Goal: Information Seeking & Learning: Check status

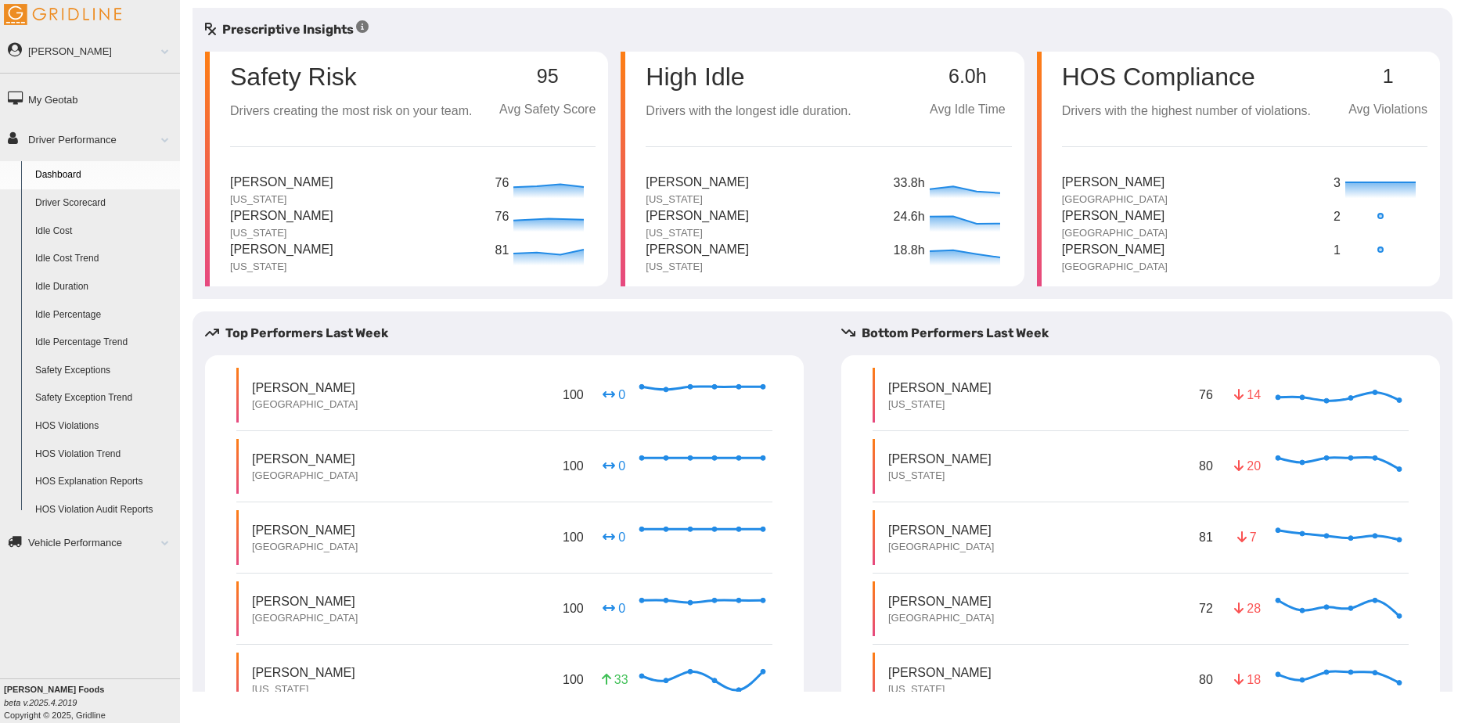
click at [162, 51] on span at bounding box center [159, 51] width 20 height 8
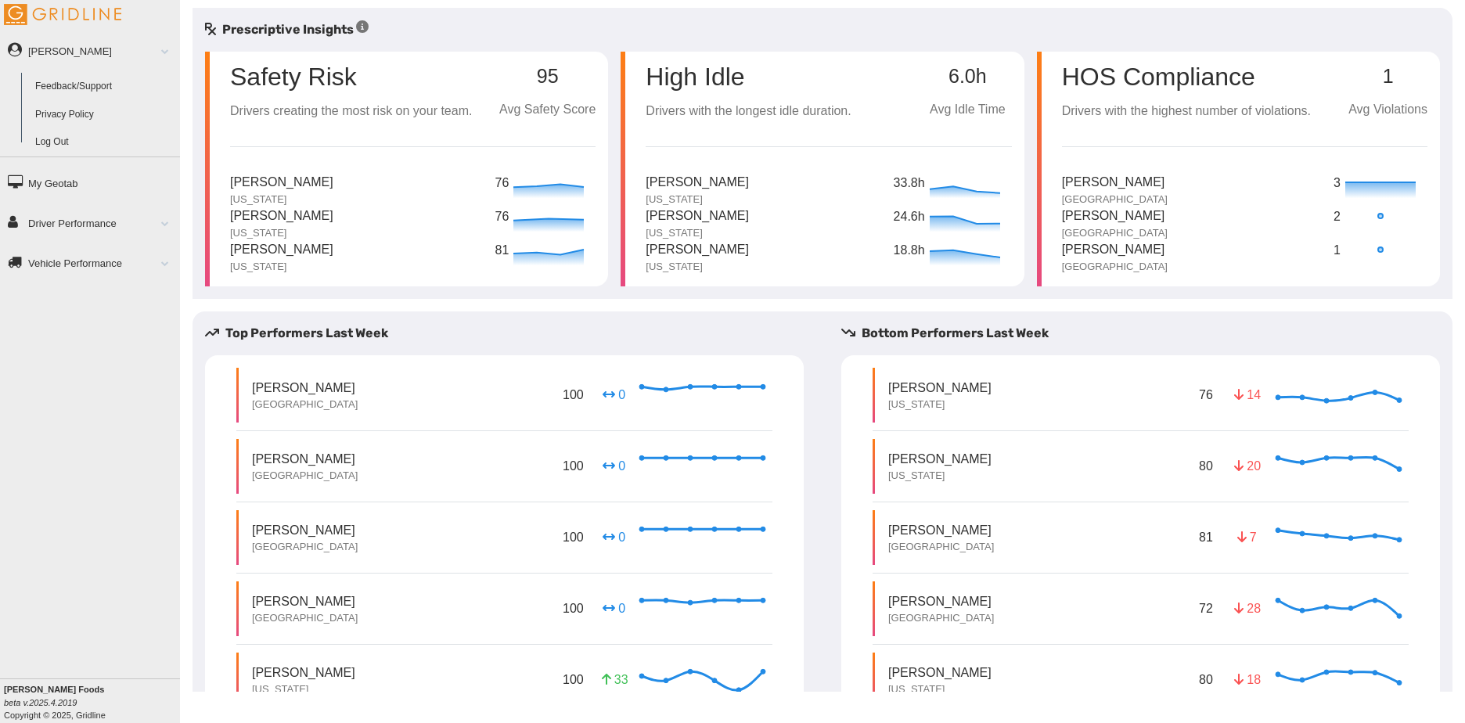
click at [162, 51] on span at bounding box center [159, 51] width 20 height 8
click at [141, 137] on link "Driver Performance" at bounding box center [90, 138] width 180 height 35
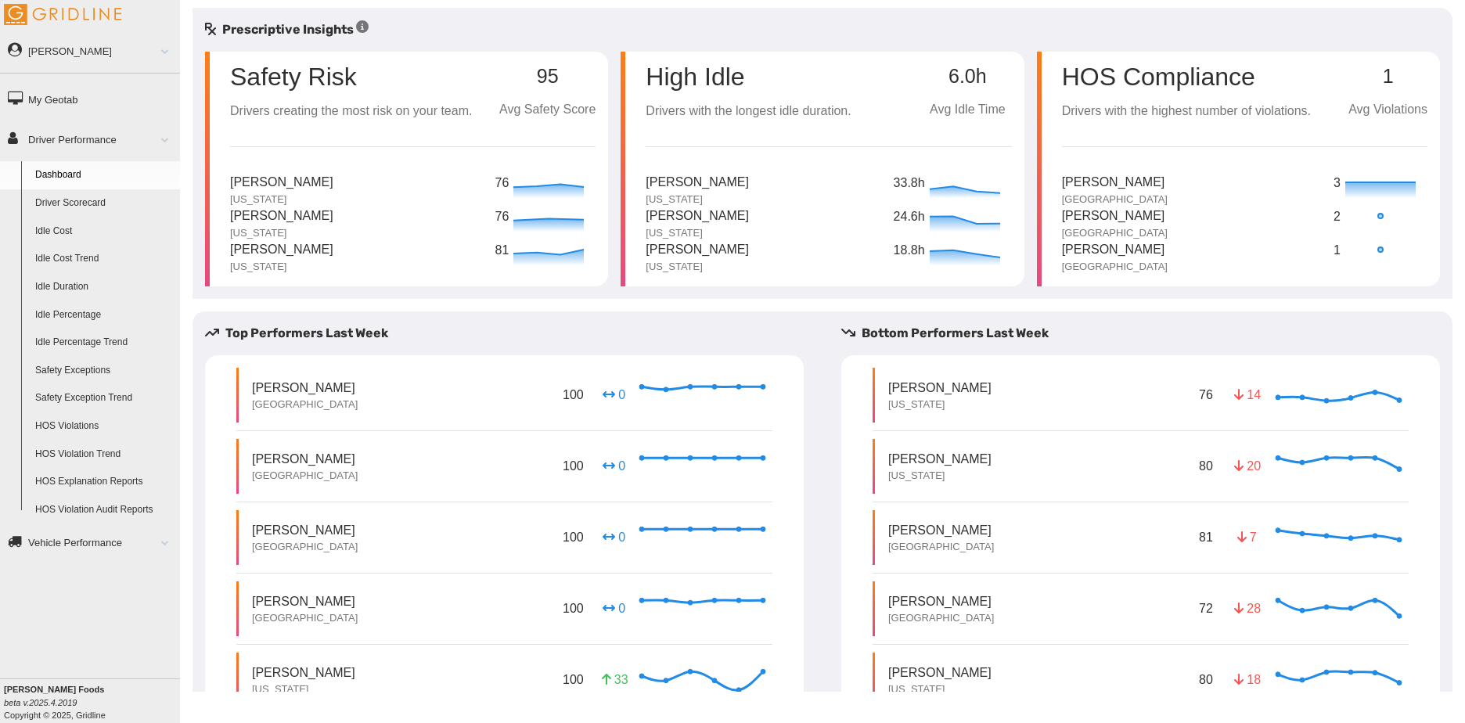
click at [96, 207] on link "Driver Scorecard" at bounding box center [104, 203] width 152 height 28
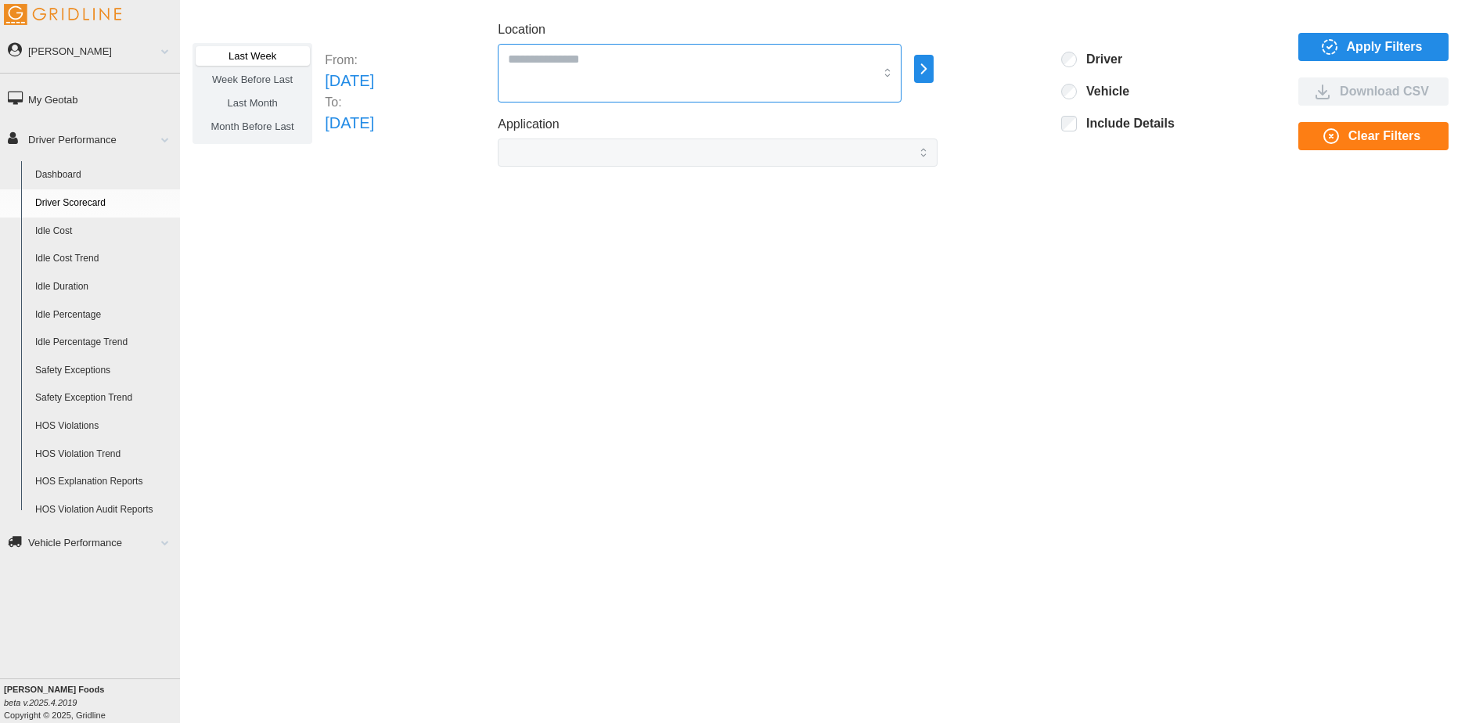
click at [655, 67] on input "Location" at bounding box center [691, 59] width 366 height 20
click at [629, 123] on div "[GEOGRAPHIC_DATA]" at bounding box center [749, 127] width 398 height 28
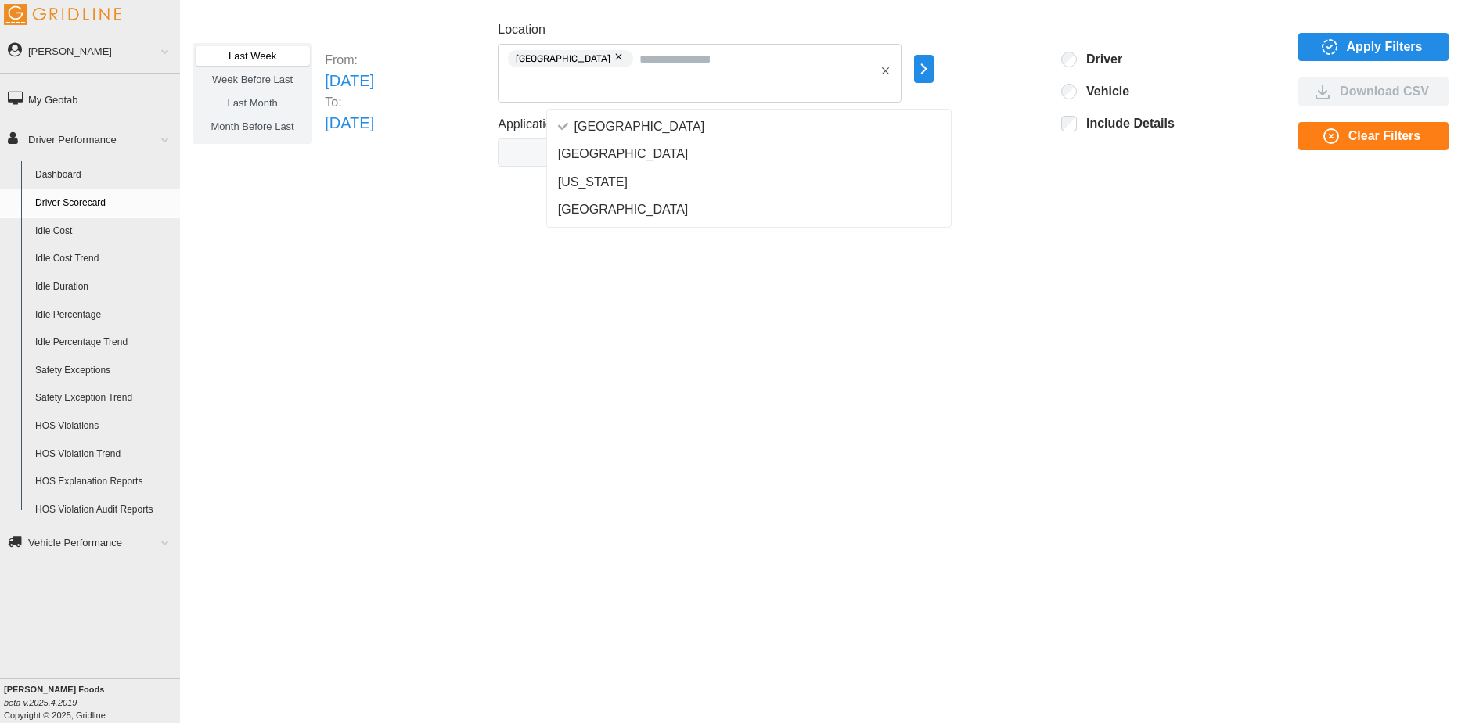
click at [250, 99] on span "Last Month" at bounding box center [252, 103] width 50 height 12
click at [1328, 54] on icon "button" at bounding box center [1330, 47] width 19 height 19
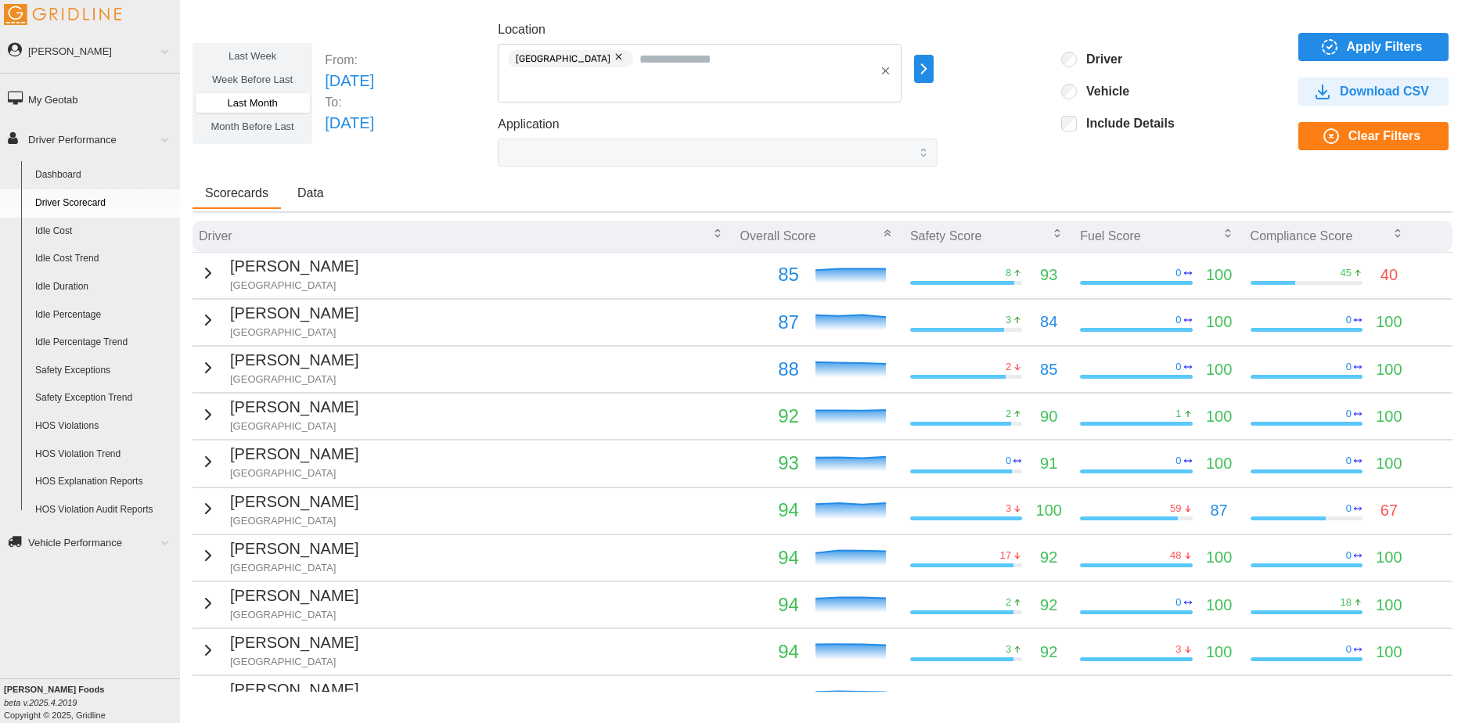
click at [968, 276] on div "8" at bounding box center [966, 273] width 112 height 14
click at [966, 330] on div at bounding box center [957, 330] width 94 height 4
click at [961, 368] on div "2" at bounding box center [966, 367] width 112 height 14
click at [957, 426] on div at bounding box center [960, 424] width 101 height 4
click at [199, 367] on icon "button" at bounding box center [208, 368] width 19 height 19
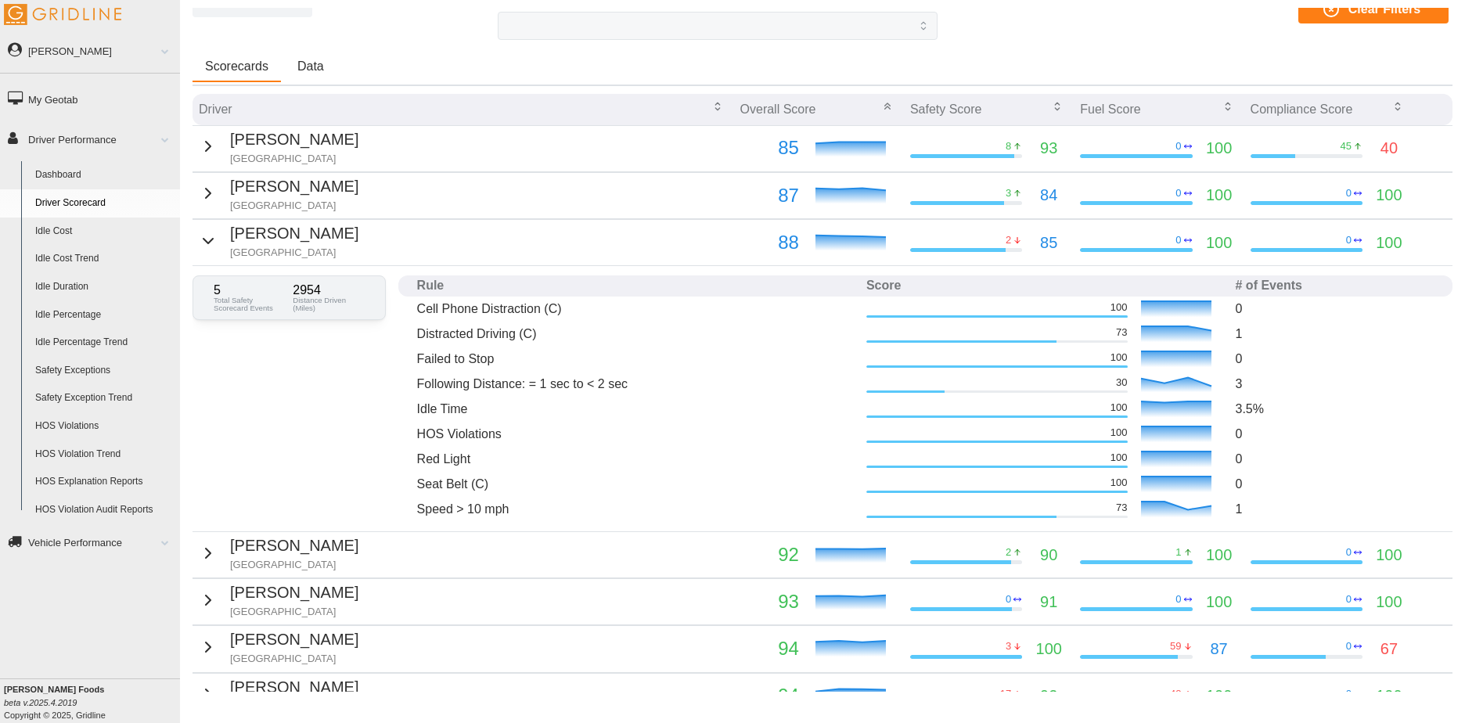
scroll to position [157, 0]
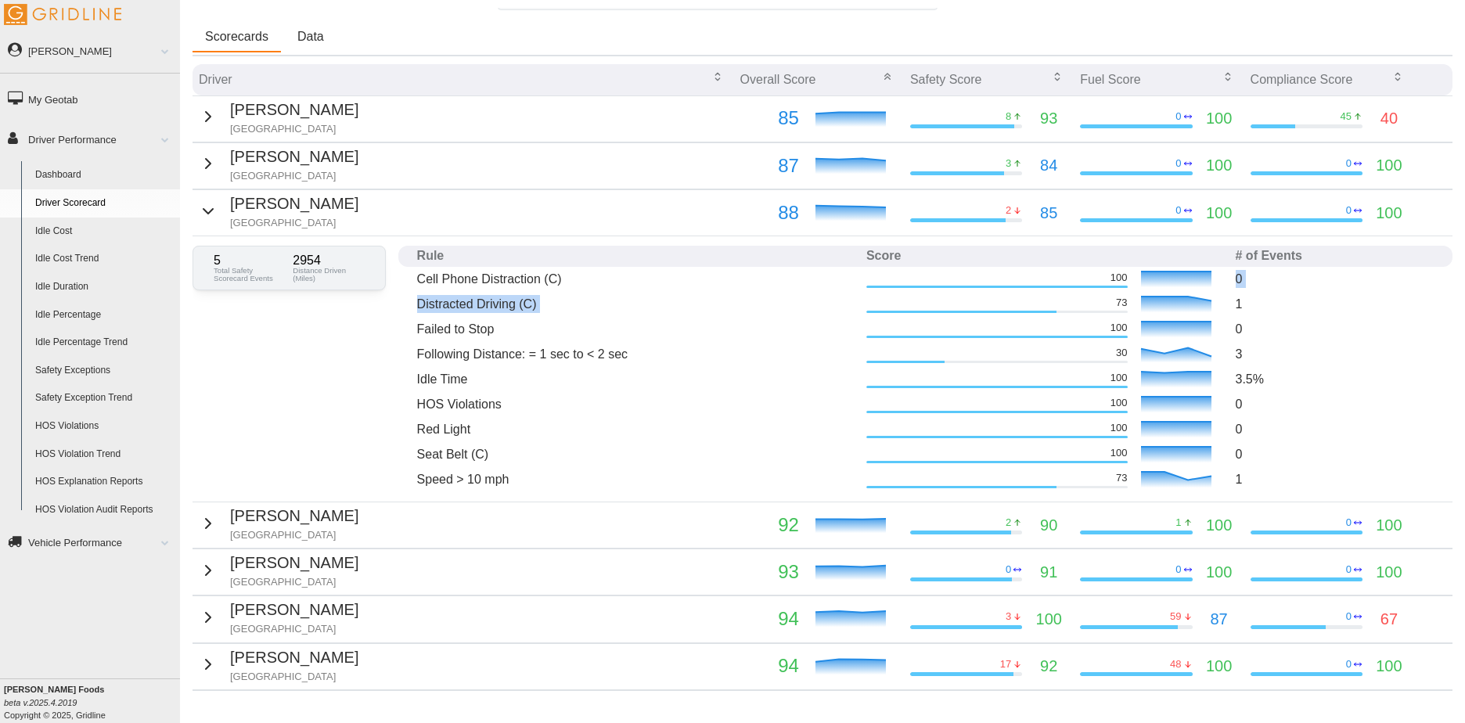
drag, startPoint x: 878, startPoint y: 288, endPoint x: 979, endPoint y: 292, distance: 101.1
click at [979, 292] on tbody "Cell Phone Distraction (C) 100 0 Distracted Driving (C) 73 1 Failed to Stop 100…" at bounding box center [925, 379] width 1054 height 225
click at [1230, 301] on td "1" at bounding box center [1335, 304] width 211 height 25
drag, startPoint x: 857, startPoint y: 336, endPoint x: 889, endPoint y: 335, distance: 32.1
click at [889, 335] on td "100" at bounding box center [1044, 329] width 369 height 25
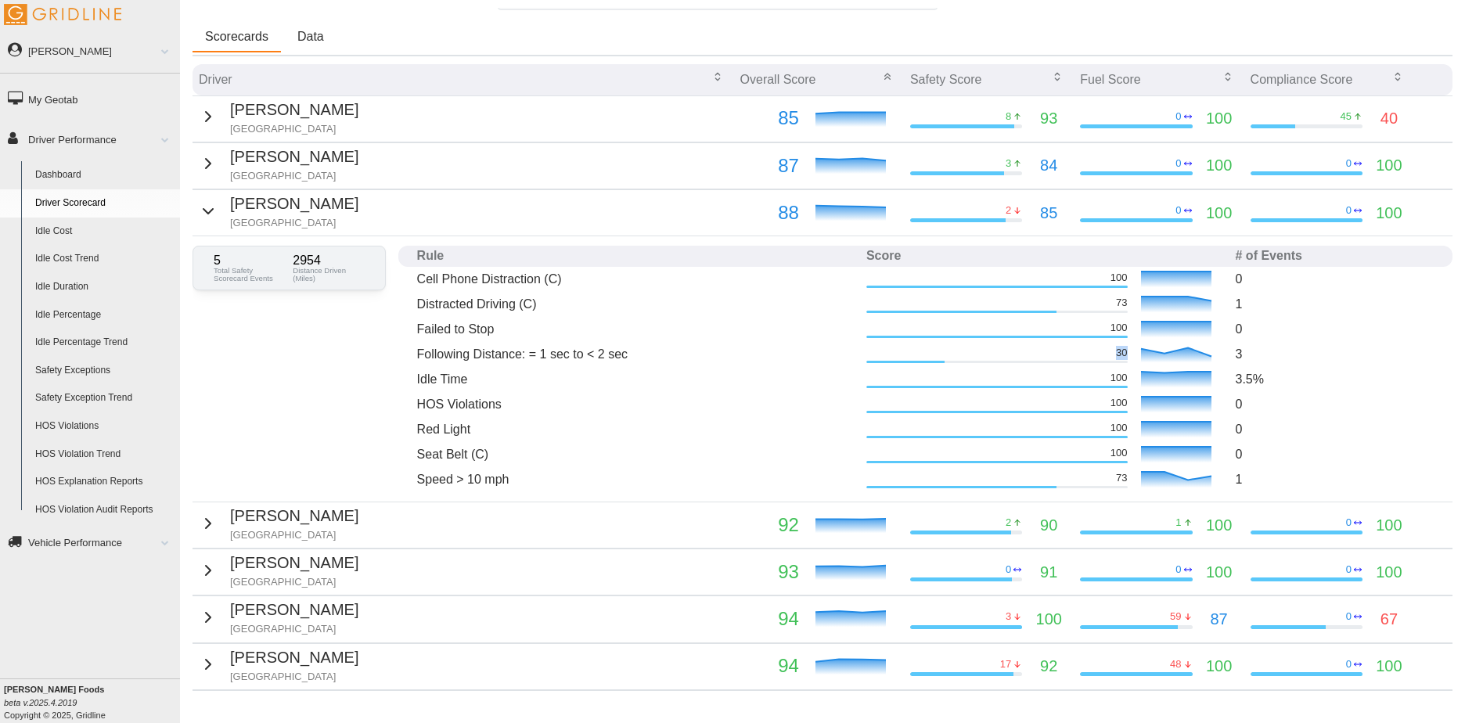
drag, startPoint x: 889, startPoint y: 335, endPoint x: 899, endPoint y: 355, distance: 22.8
click at [899, 355] on td "30" at bounding box center [1044, 354] width 369 height 25
drag, startPoint x: 899, startPoint y: 355, endPoint x: 938, endPoint y: 377, distance: 44.2
click at [938, 377] on tr "Idle Time 100 3.5 %" at bounding box center [925, 379] width 1054 height 25
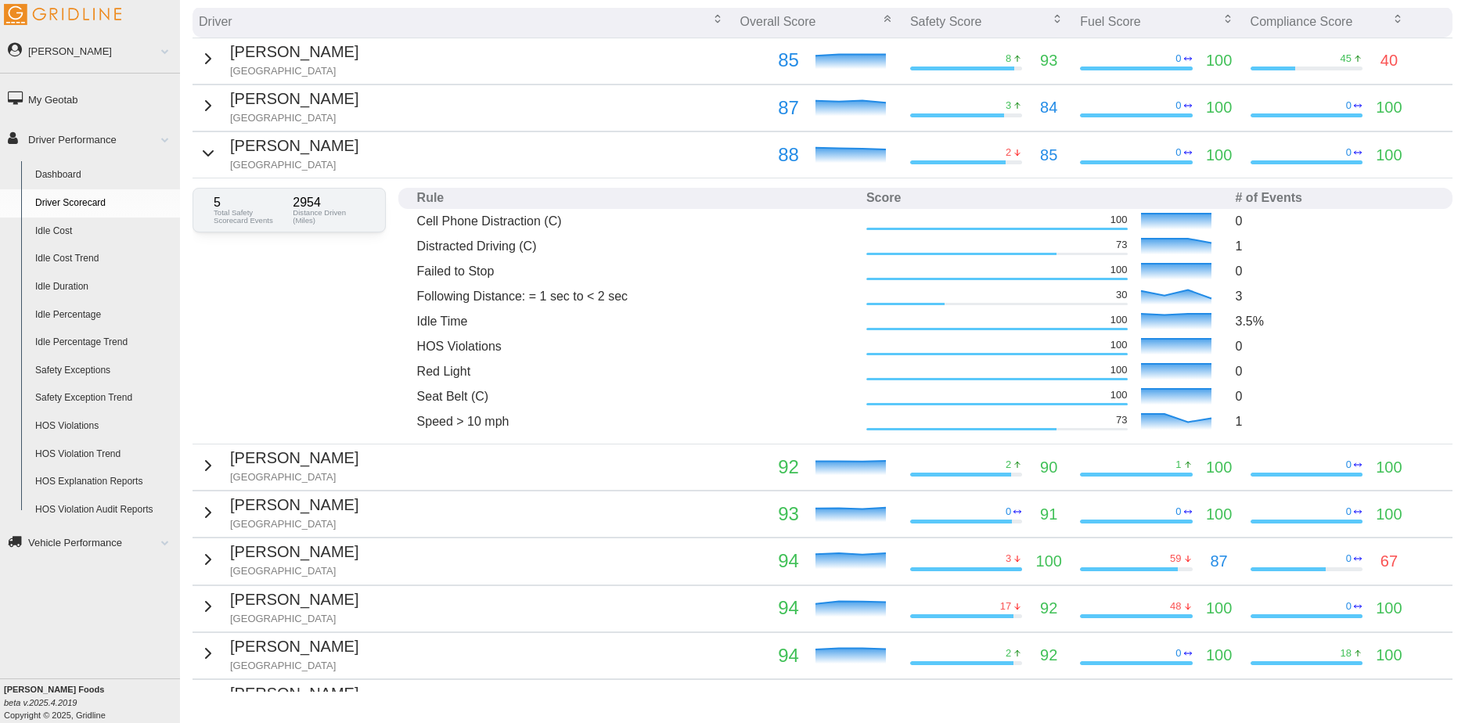
scroll to position [235, 0]
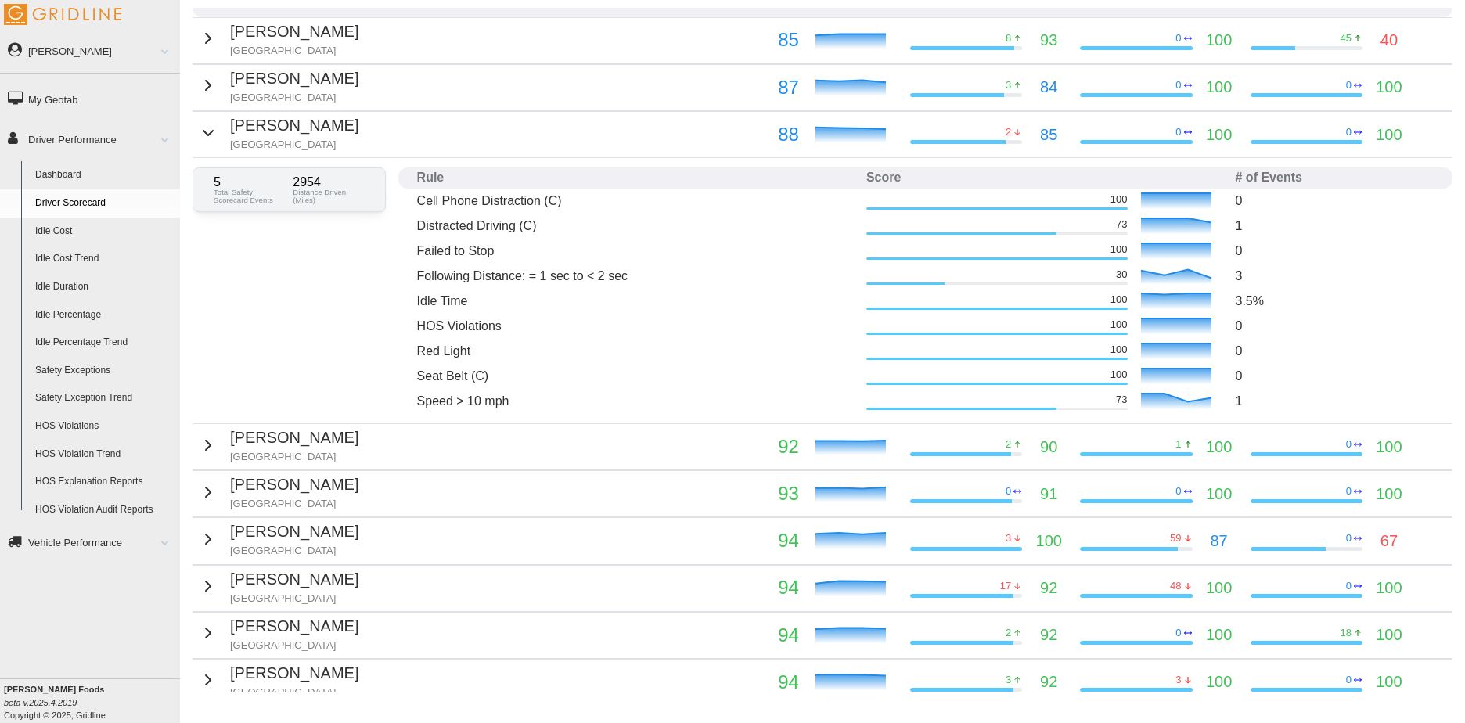
click at [211, 124] on div "Amanda Pollard Detroit" at bounding box center [279, 133] width 160 height 38
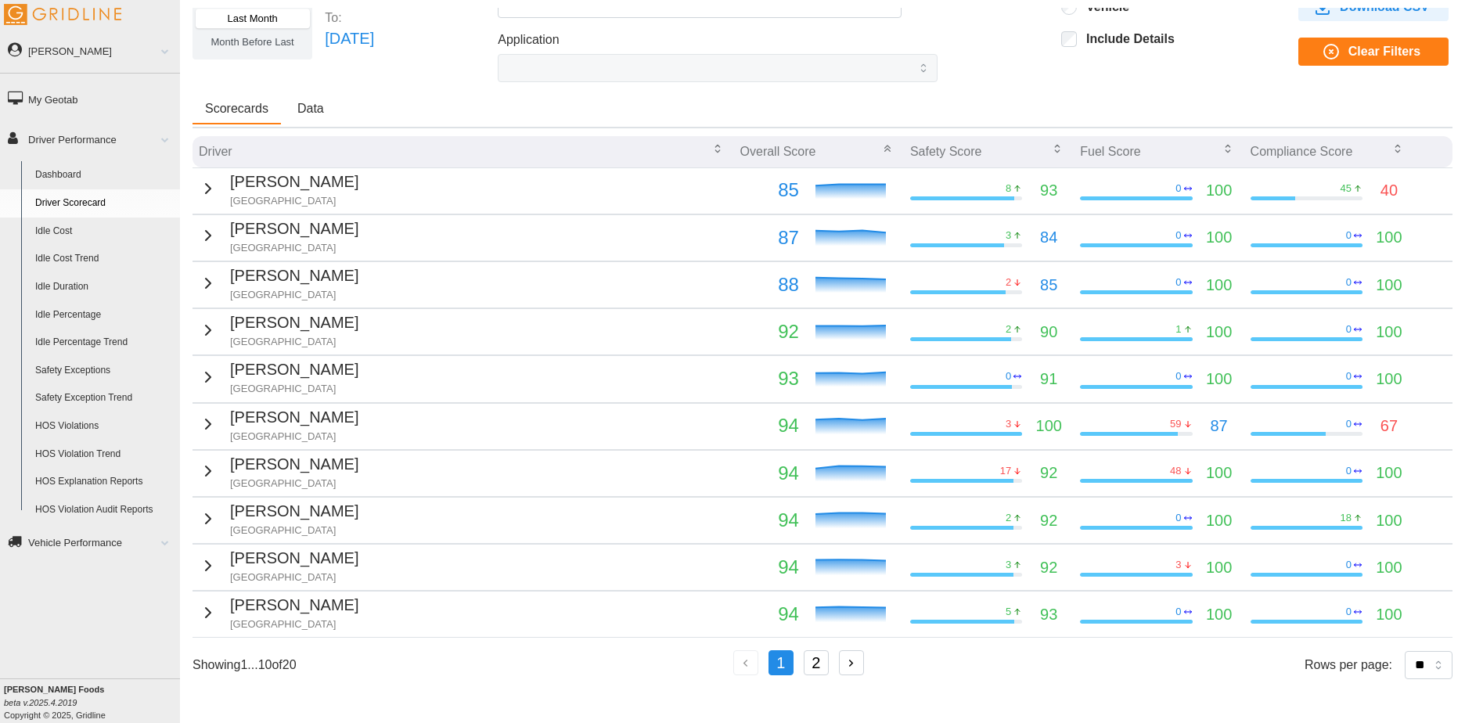
scroll to position [85, 0]
click at [813, 665] on button "2" at bounding box center [816, 663] width 25 height 25
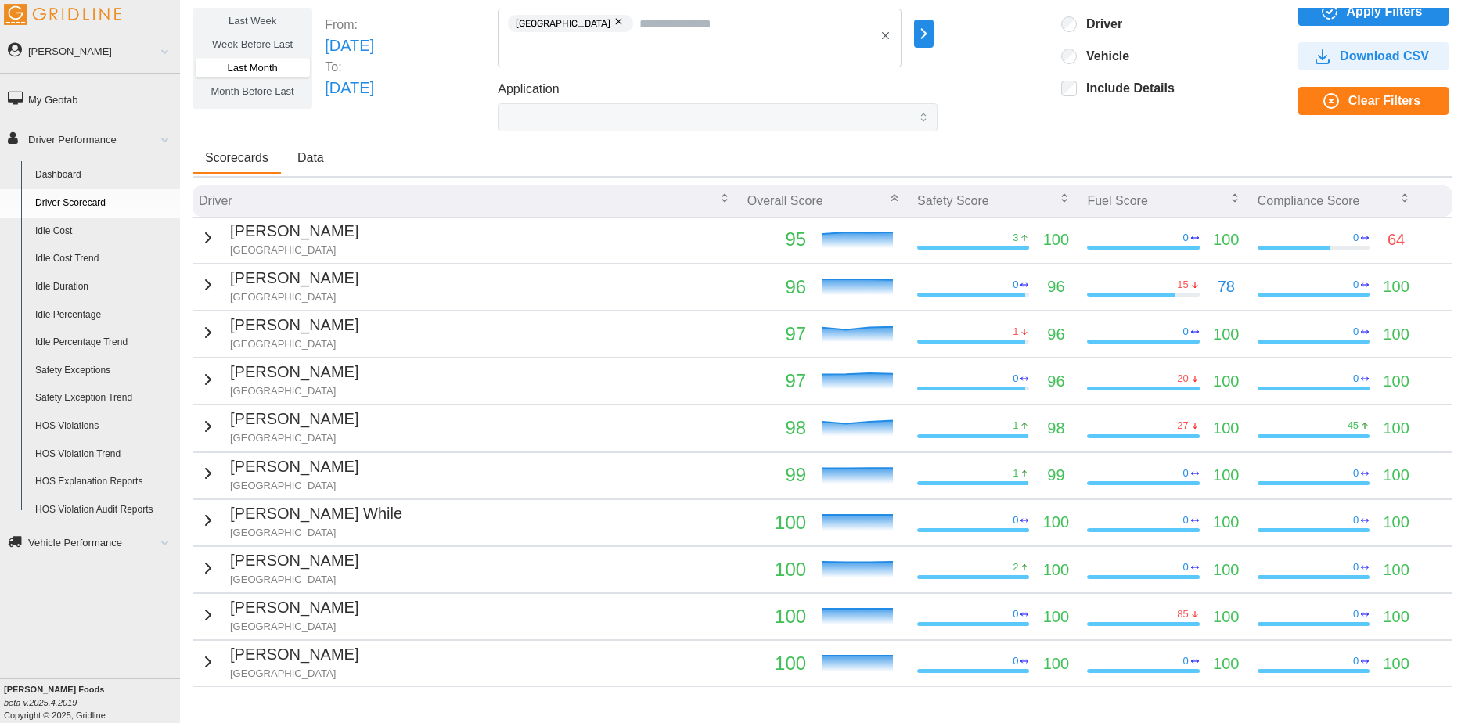
scroll to position [0, 0]
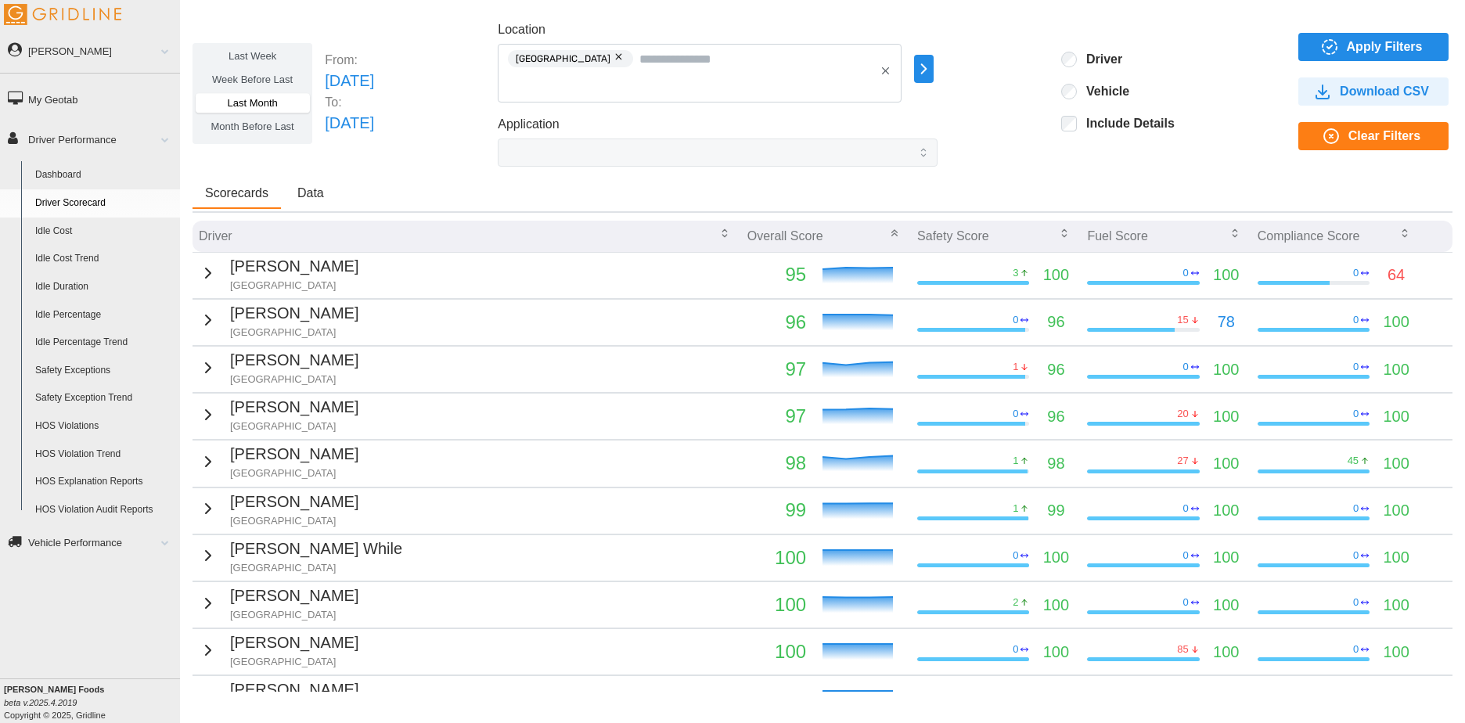
click at [364, 81] on p "Tue Jul 01 2025" at bounding box center [349, 81] width 49 height 24
click at [277, 128] on span "Month Before Last" at bounding box center [252, 127] width 83 height 12
click at [1312, 35] on span "Apply Filters" at bounding box center [1371, 47] width 125 height 27
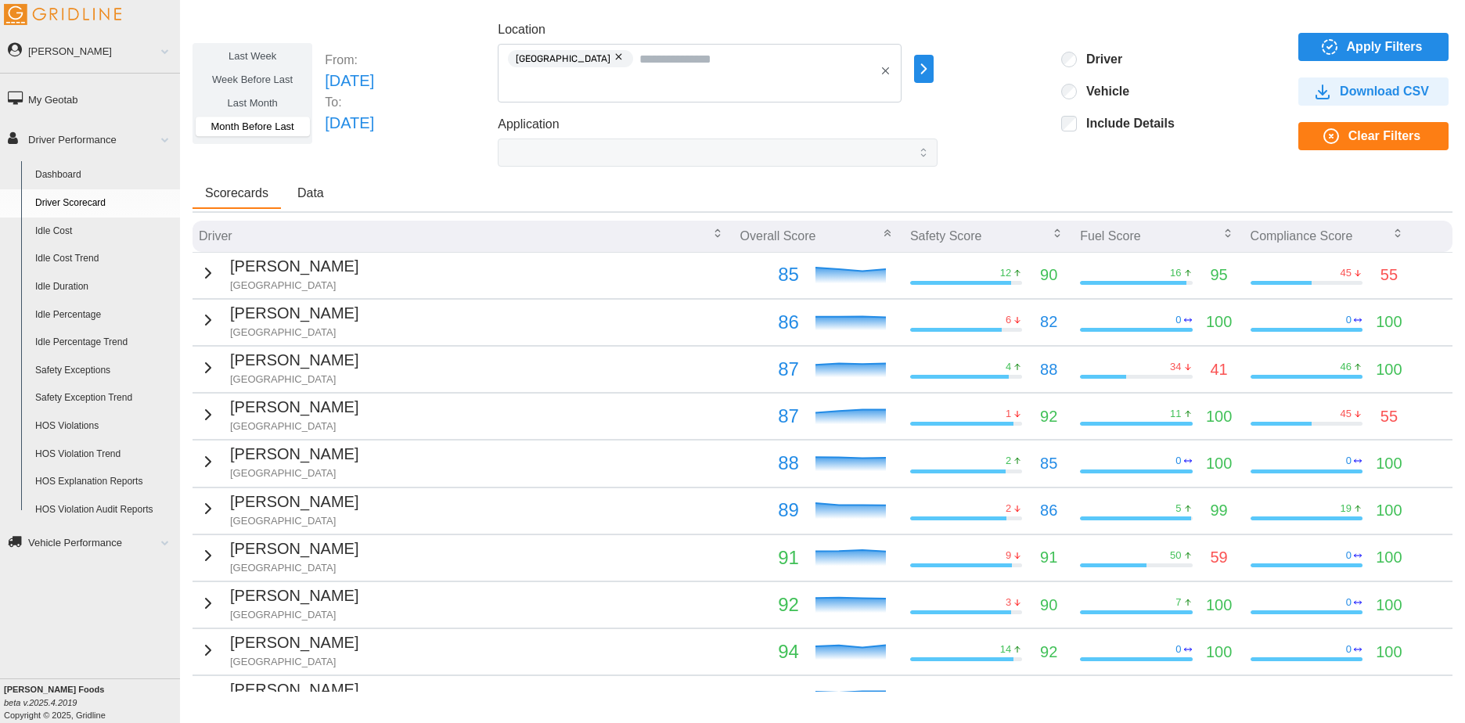
click at [199, 375] on icon "button" at bounding box center [208, 368] width 19 height 19
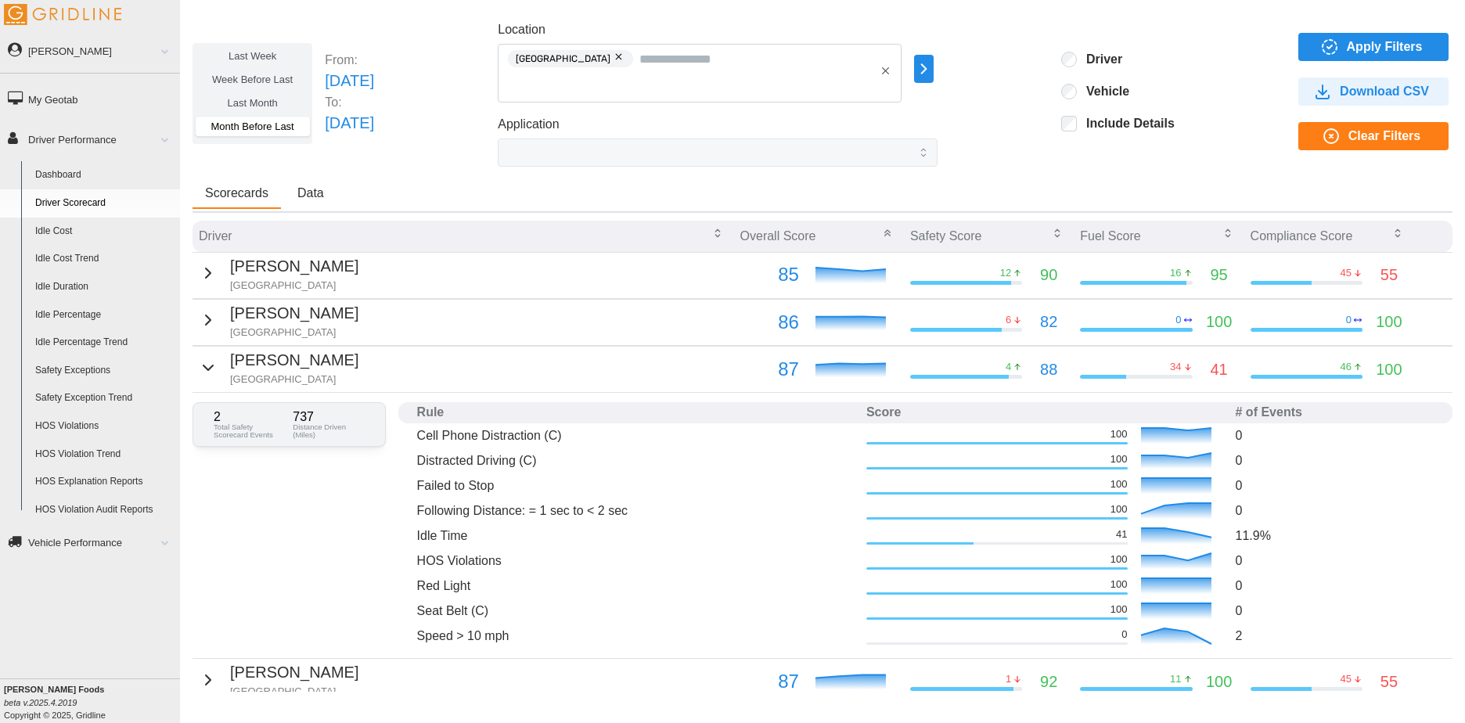
scroll to position [78, 0]
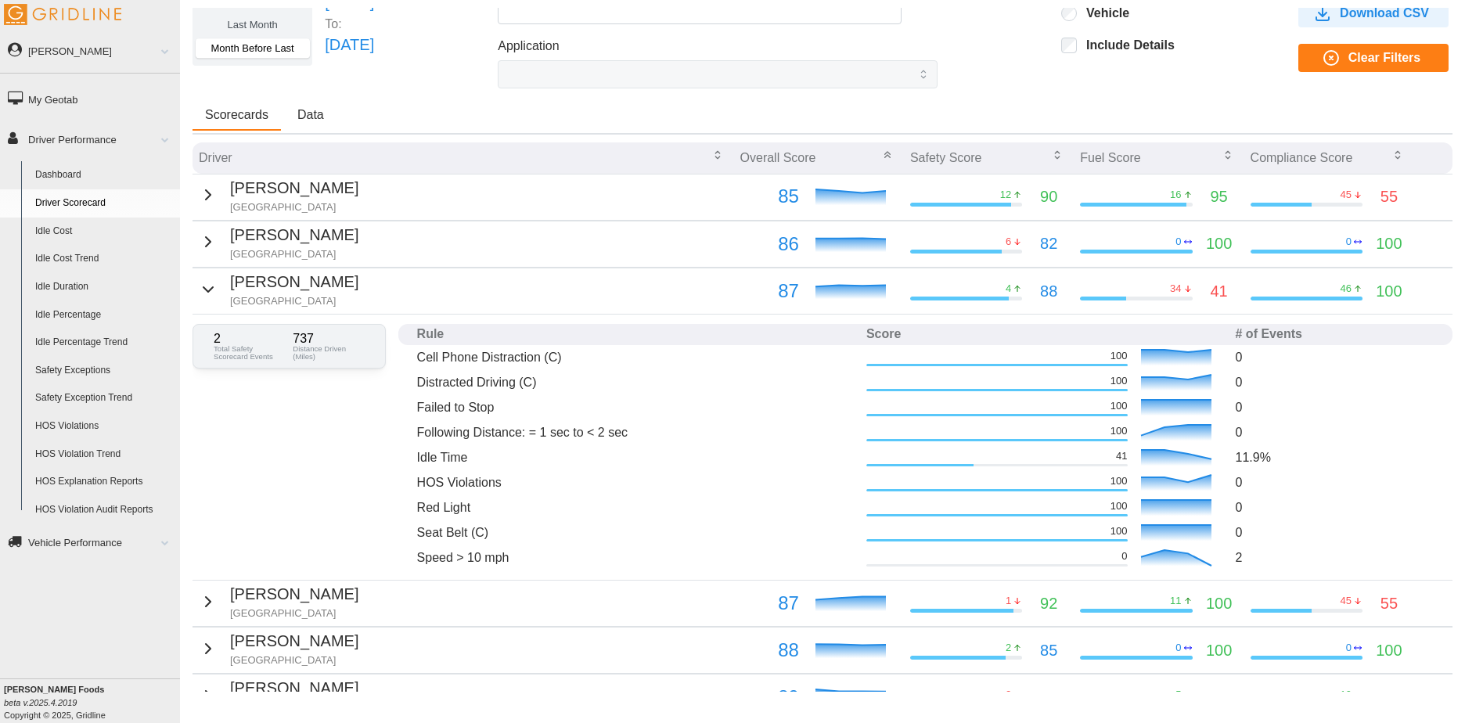
click at [279, 337] on p "2" at bounding box center [249, 339] width 71 height 13
click at [322, 111] on span "Data" at bounding box center [310, 115] width 27 height 13
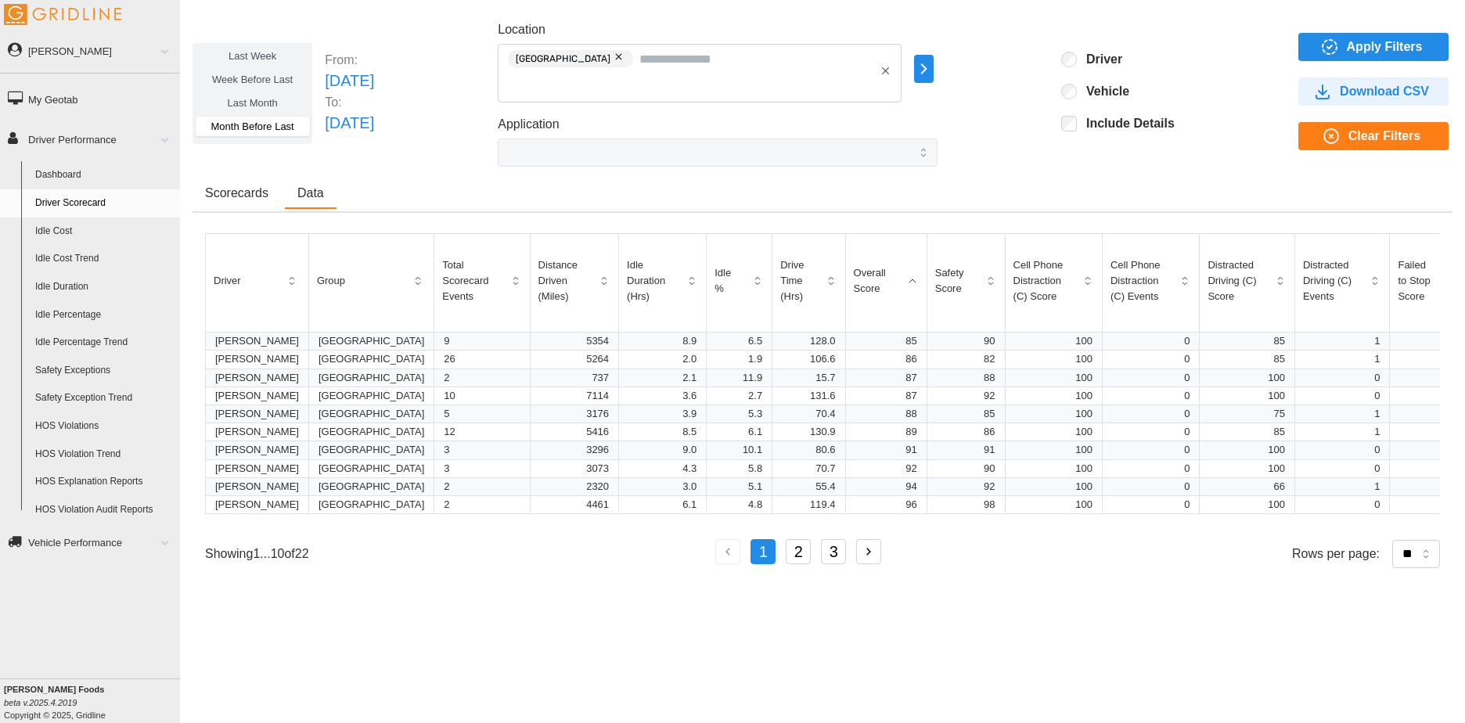
scroll to position [0, 0]
click at [235, 193] on span "Scorecards" at bounding box center [236, 193] width 63 height 13
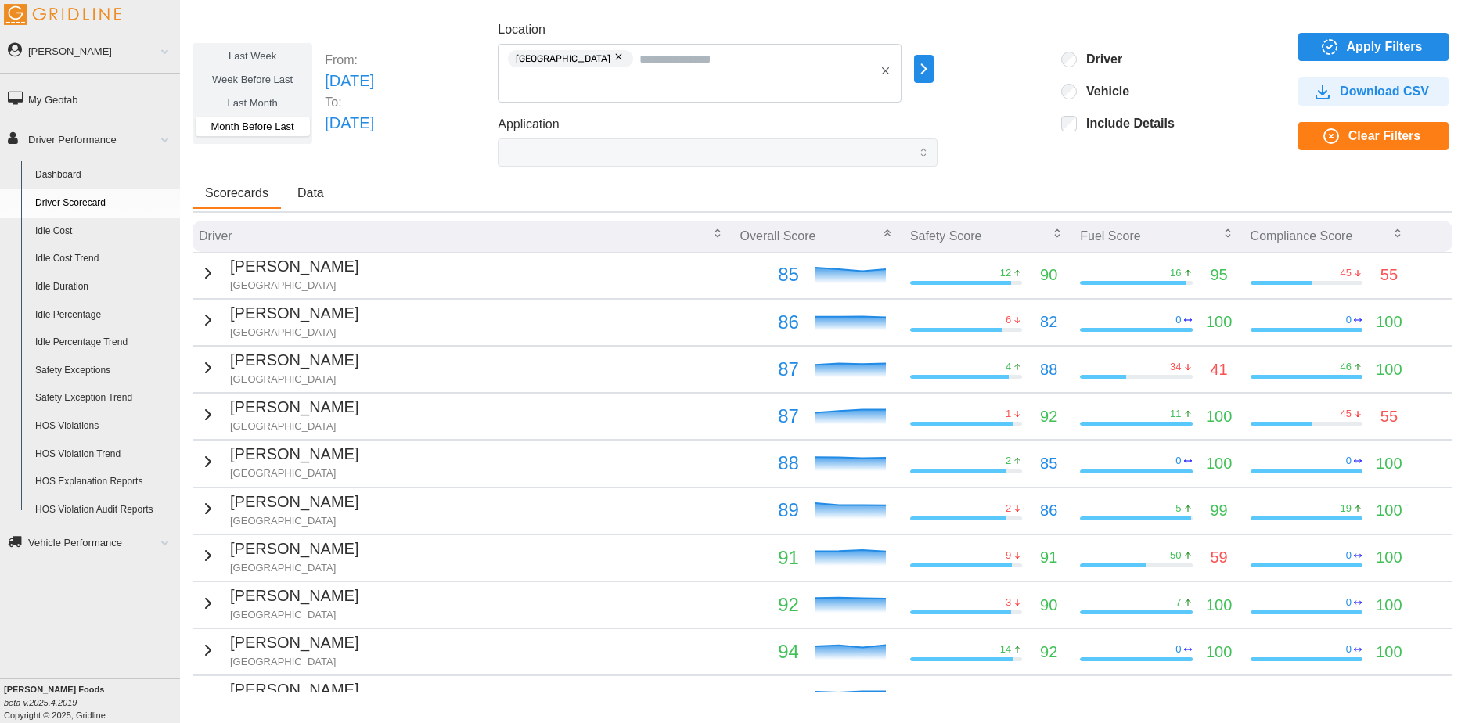
drag, startPoint x: 63, startPoint y: 558, endPoint x: 70, endPoint y: 551, distance: 10.0
click at [63, 558] on link "Vehicle Performance" at bounding box center [90, 541] width 180 height 35
click at [72, 549] on div "Eric Cristosi Feedback/Support Privacy Policy Log Out My Geotab Driver Performa…" at bounding box center [90, 361] width 180 height 723
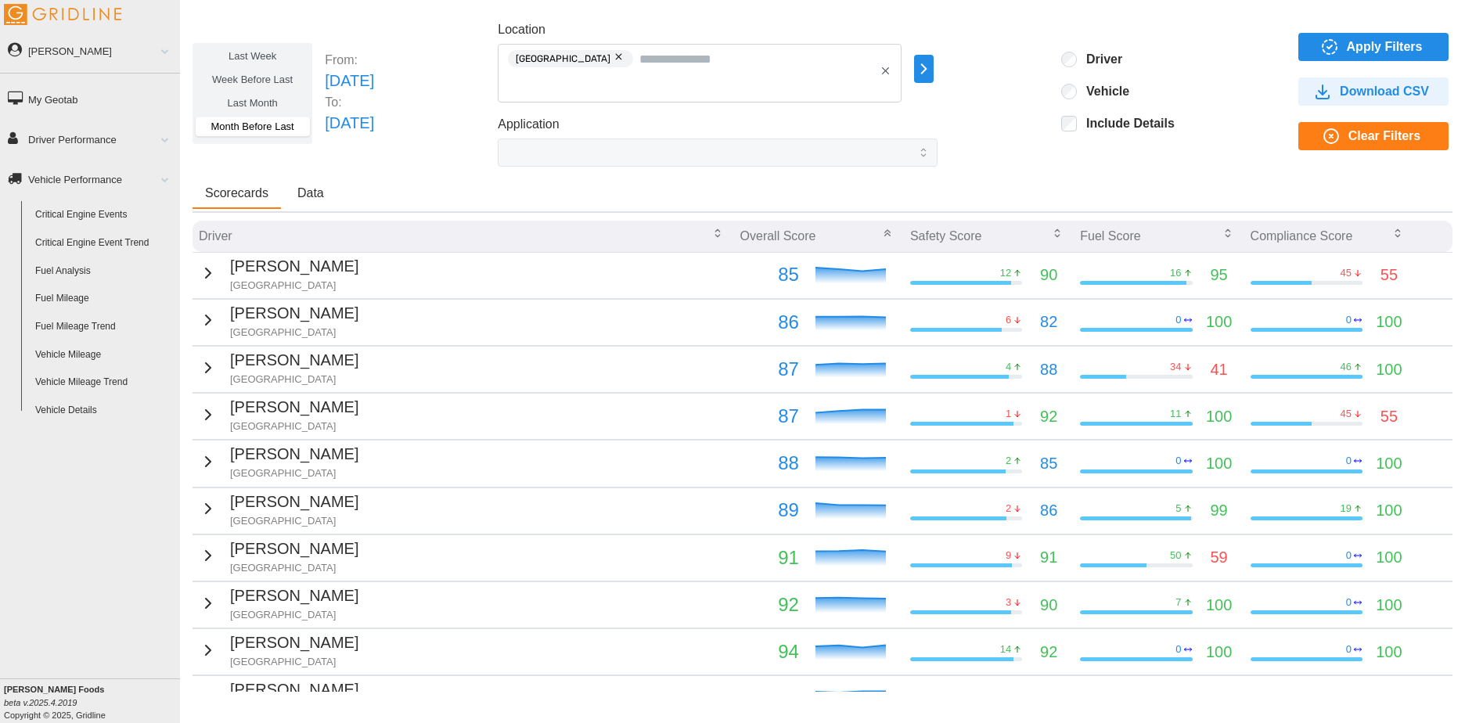
click at [64, 178] on link "Vehicle Performance" at bounding box center [90, 178] width 180 height 35
click at [79, 145] on link "Driver Performance" at bounding box center [90, 138] width 180 height 35
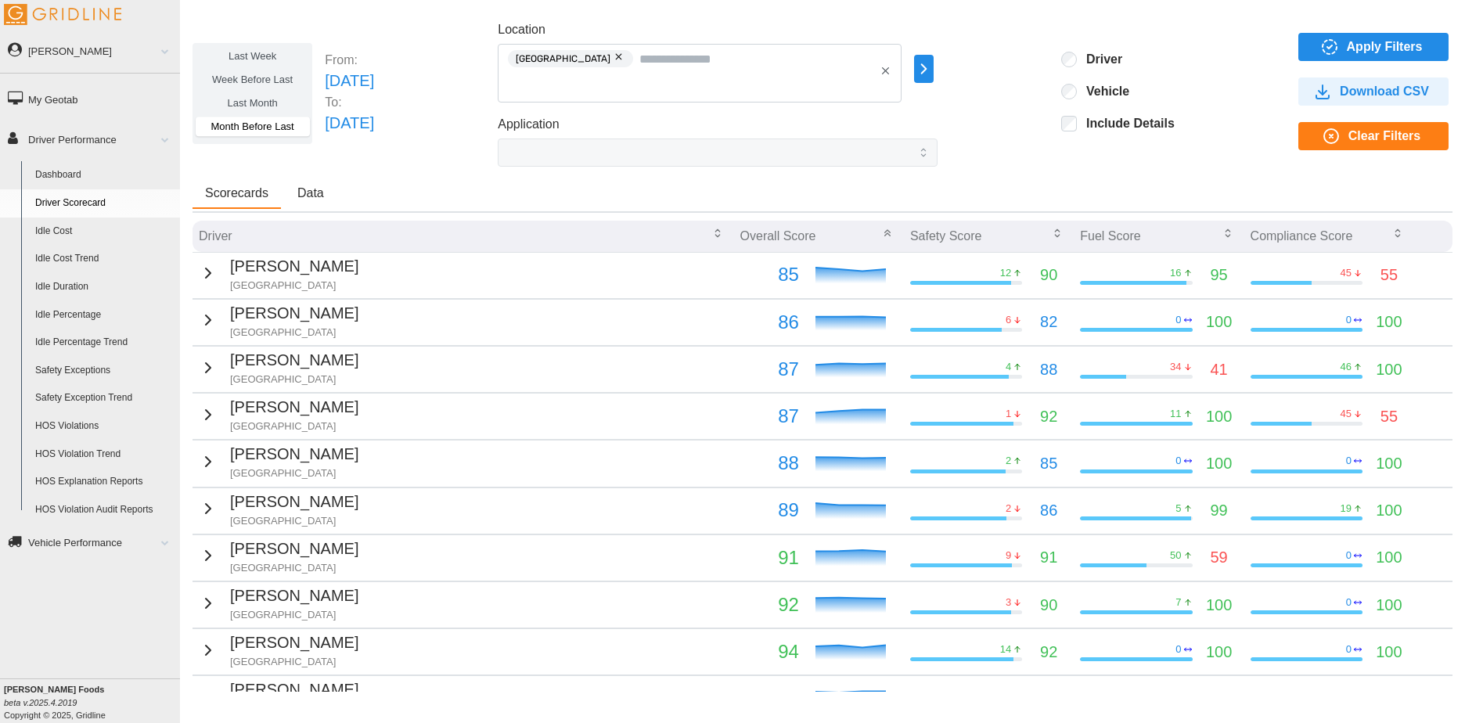
click at [258, 59] on span "Last Week" at bounding box center [253, 56] width 48 height 12
click at [256, 74] on span "Week Before Last" at bounding box center [252, 80] width 81 height 12
click at [255, 111] on label "Last Month" at bounding box center [253, 103] width 114 height 20
click at [254, 125] on span "Month Before Last" at bounding box center [252, 127] width 83 height 12
click at [256, 70] on label "Week Before Last" at bounding box center [253, 80] width 114 height 20
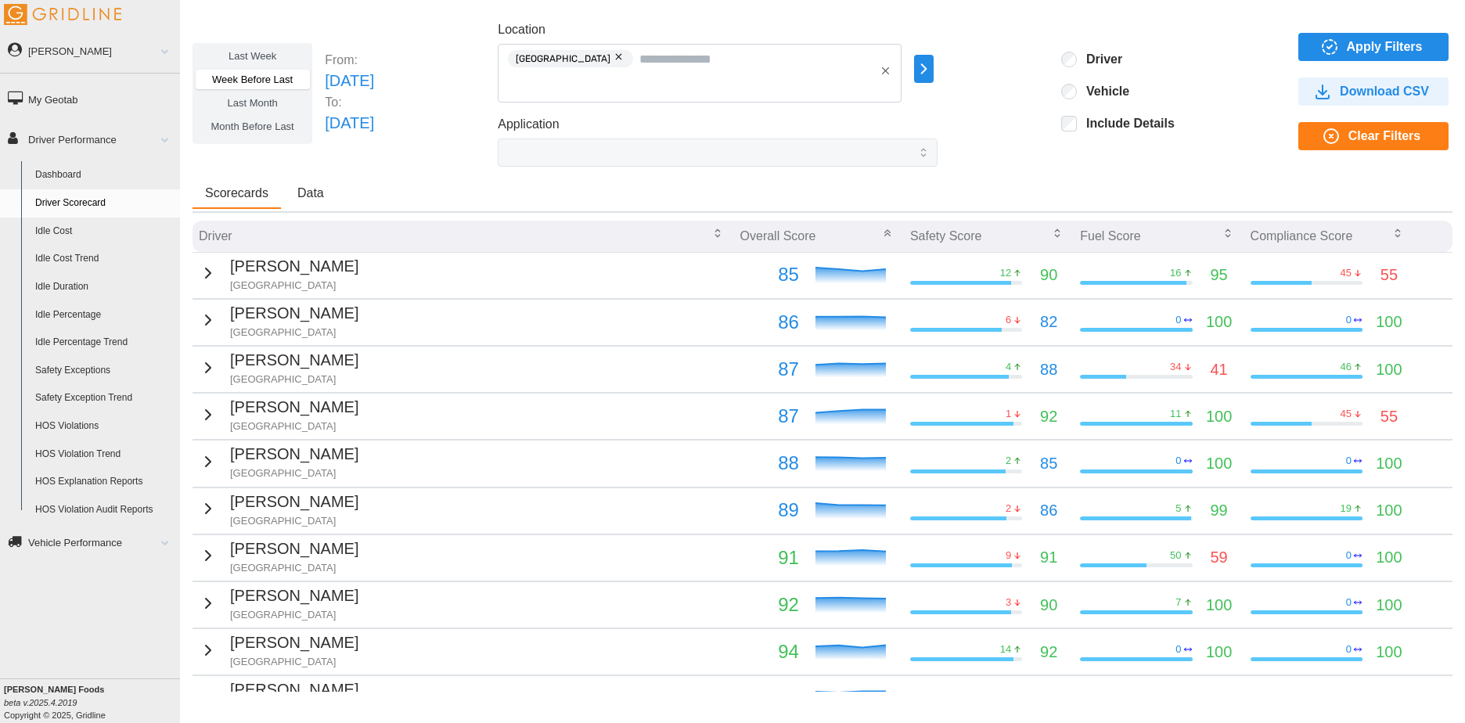
click at [261, 49] on label "Last Week" at bounding box center [253, 56] width 114 height 20
click at [112, 373] on link "Safety Exceptions" at bounding box center [104, 371] width 152 height 28
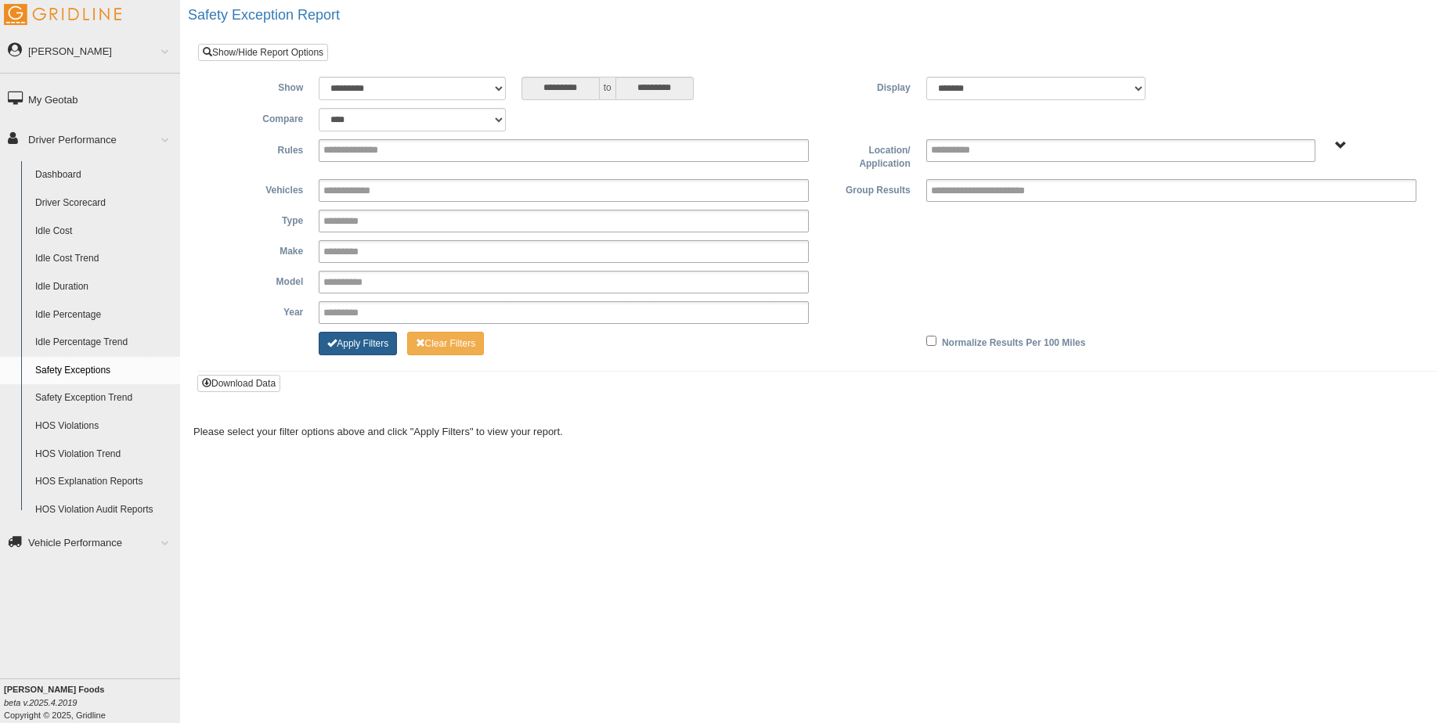
click at [364, 336] on button "Apply Filters" at bounding box center [358, 343] width 78 height 23
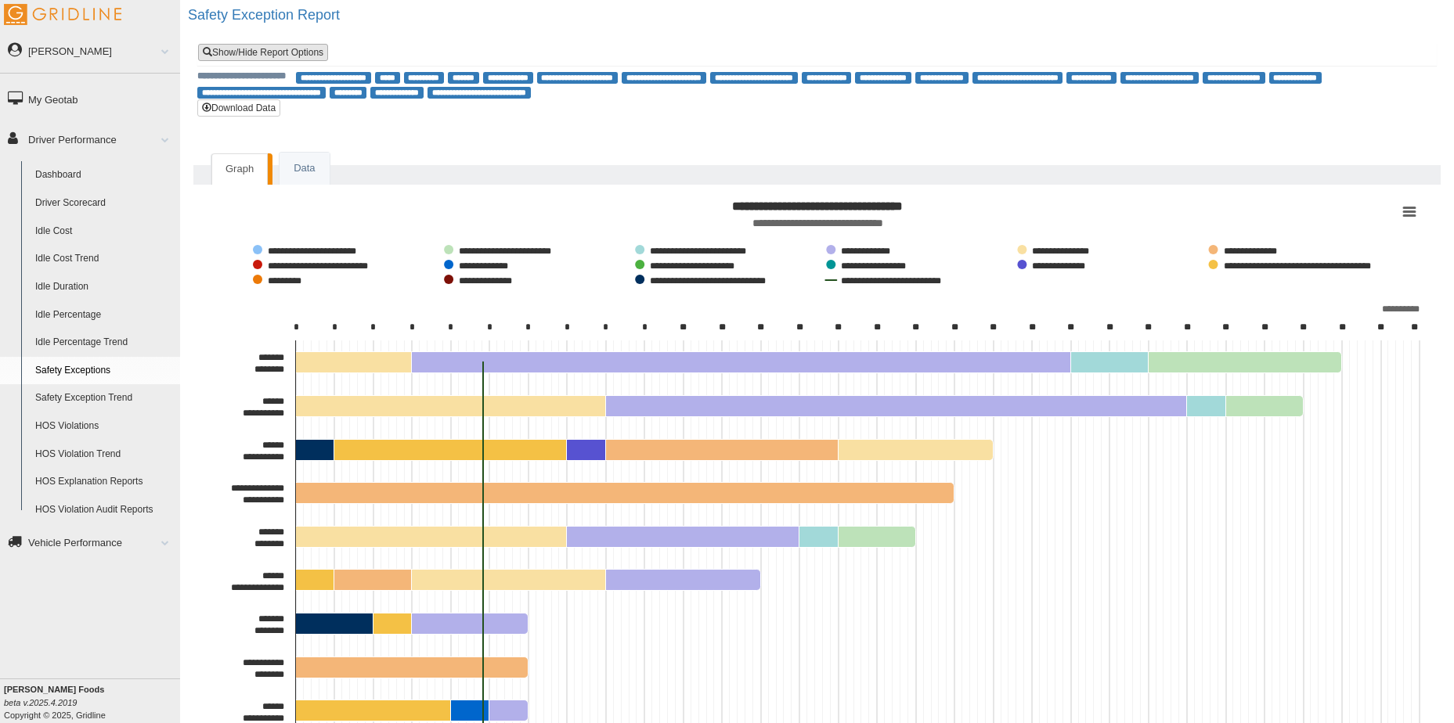
click at [283, 56] on link "Show/Hide Report Options" at bounding box center [263, 52] width 130 height 17
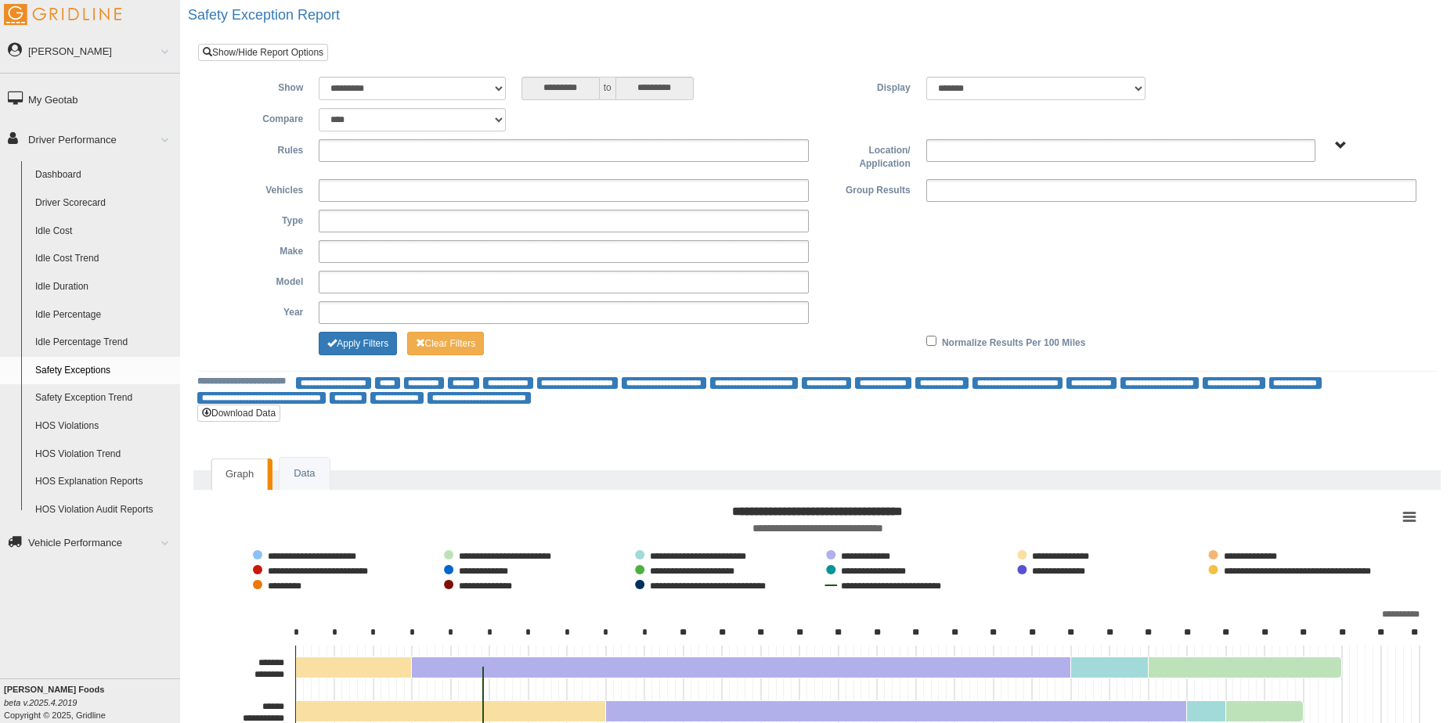
click at [987, 152] on ul at bounding box center [1120, 150] width 389 height 23
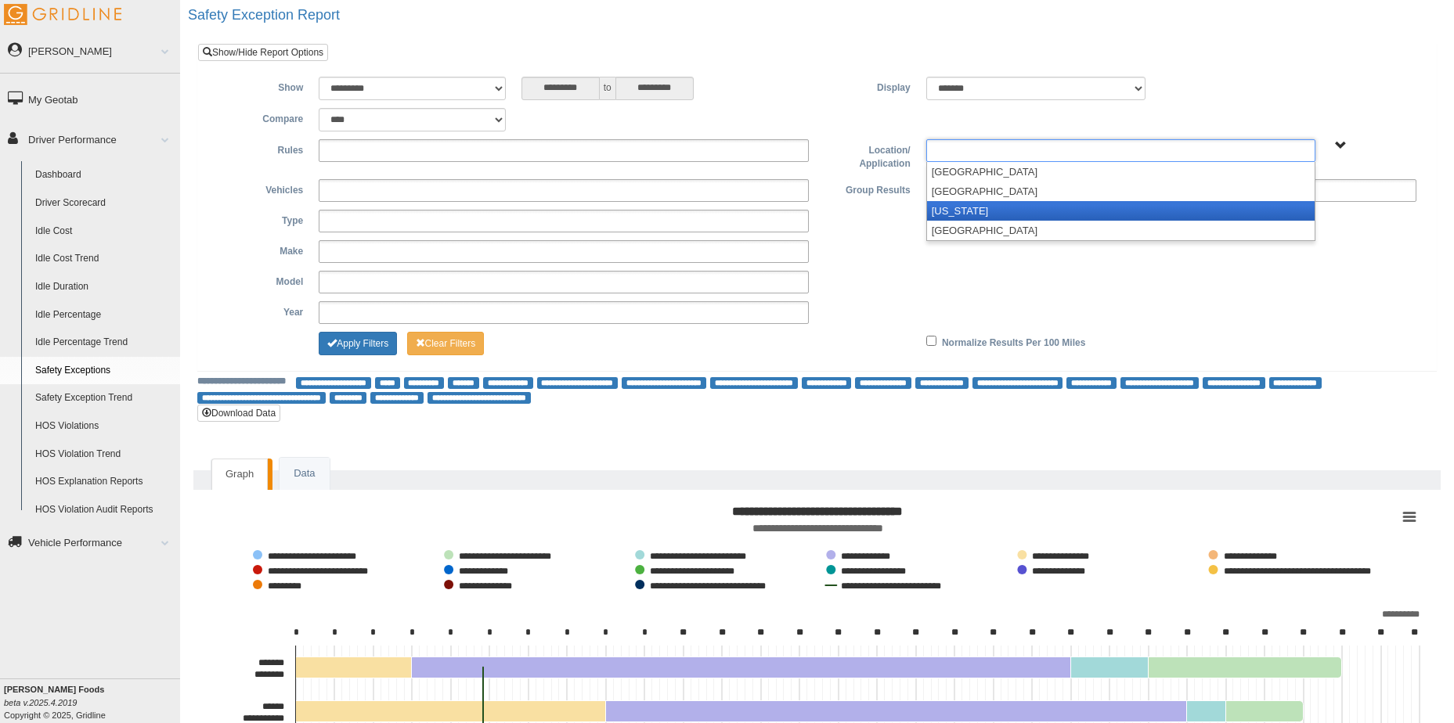
click at [963, 207] on li "[US_STATE]" at bounding box center [1121, 211] width 388 height 20
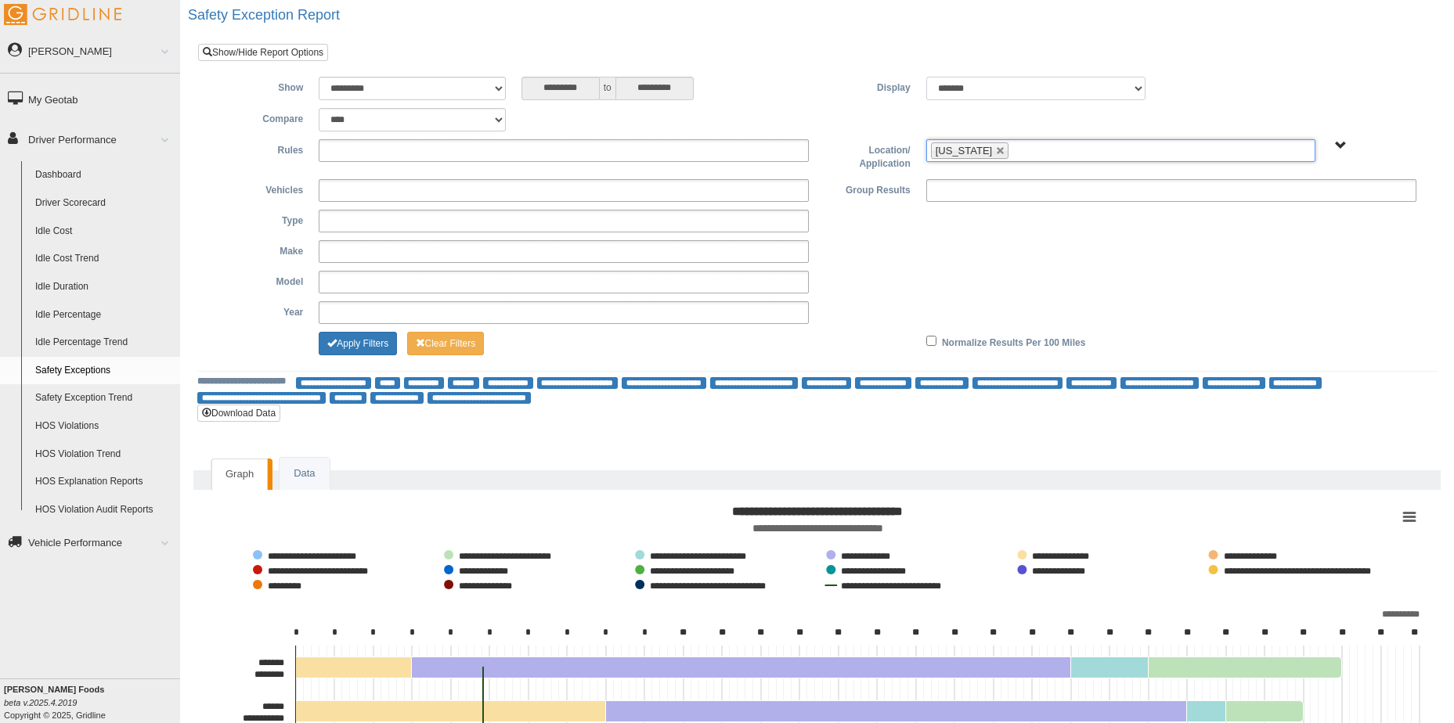
click at [1003, 96] on select "******* ******" at bounding box center [1035, 88] width 219 height 23
select select "**"
click at [926, 77] on select "******* ******" at bounding box center [1035, 88] width 219 height 23
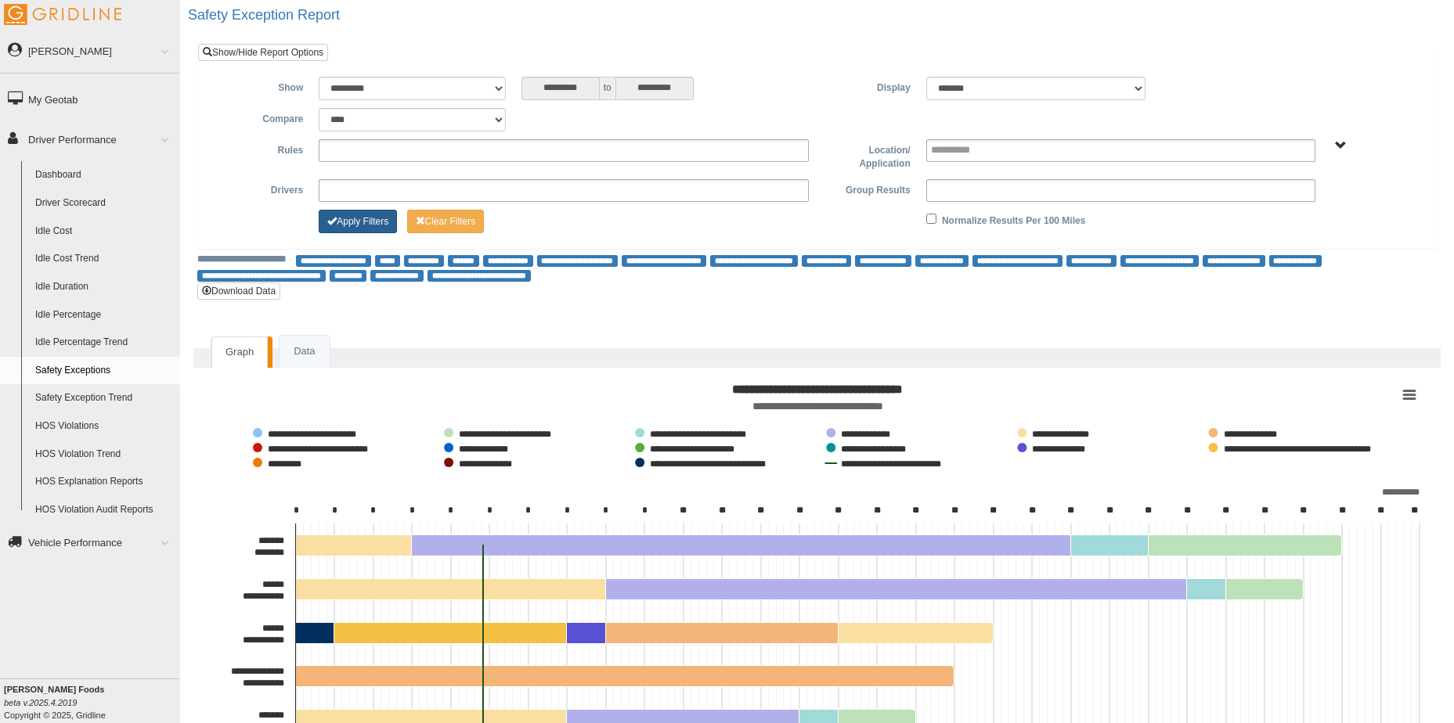
click at [342, 225] on button "Apply Filters" at bounding box center [358, 221] width 78 height 23
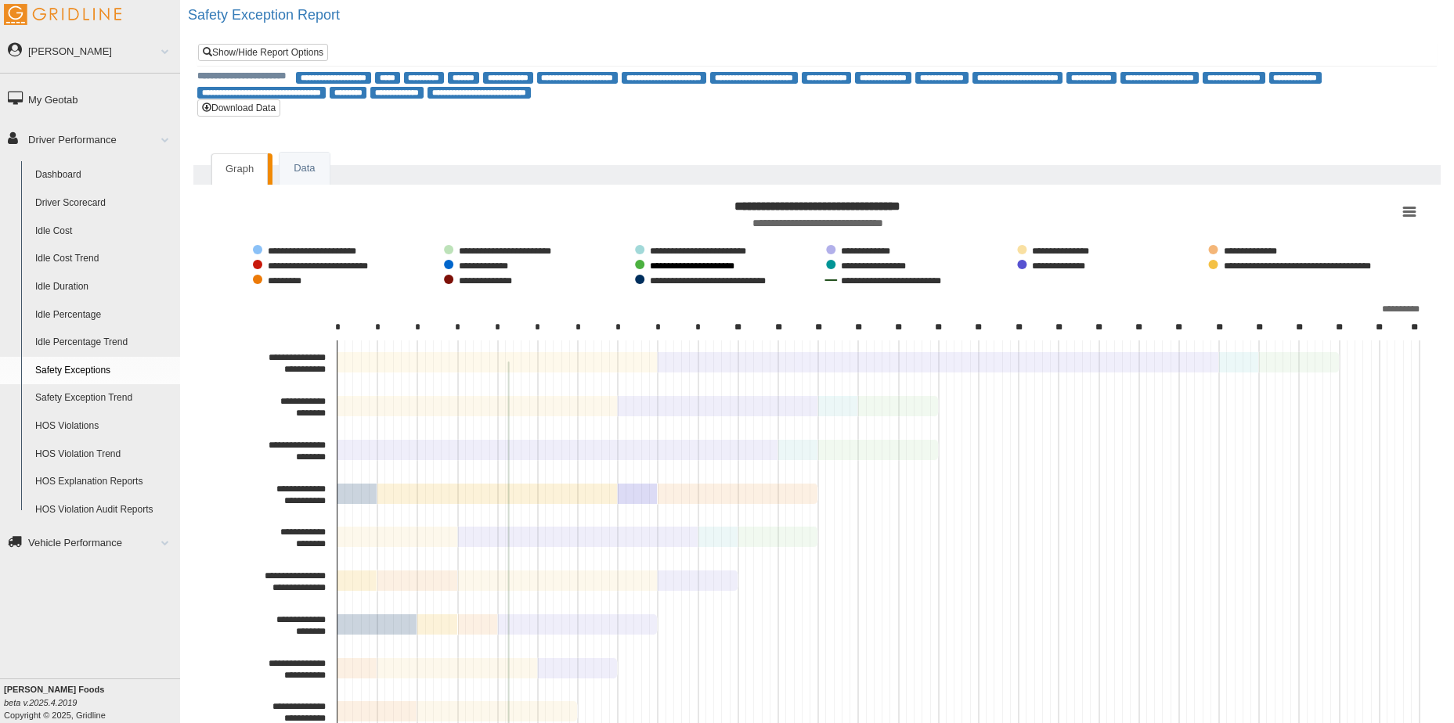
click at [664, 263] on button "Show Distracted Driving (C)" at bounding box center [687, 265] width 105 height 11
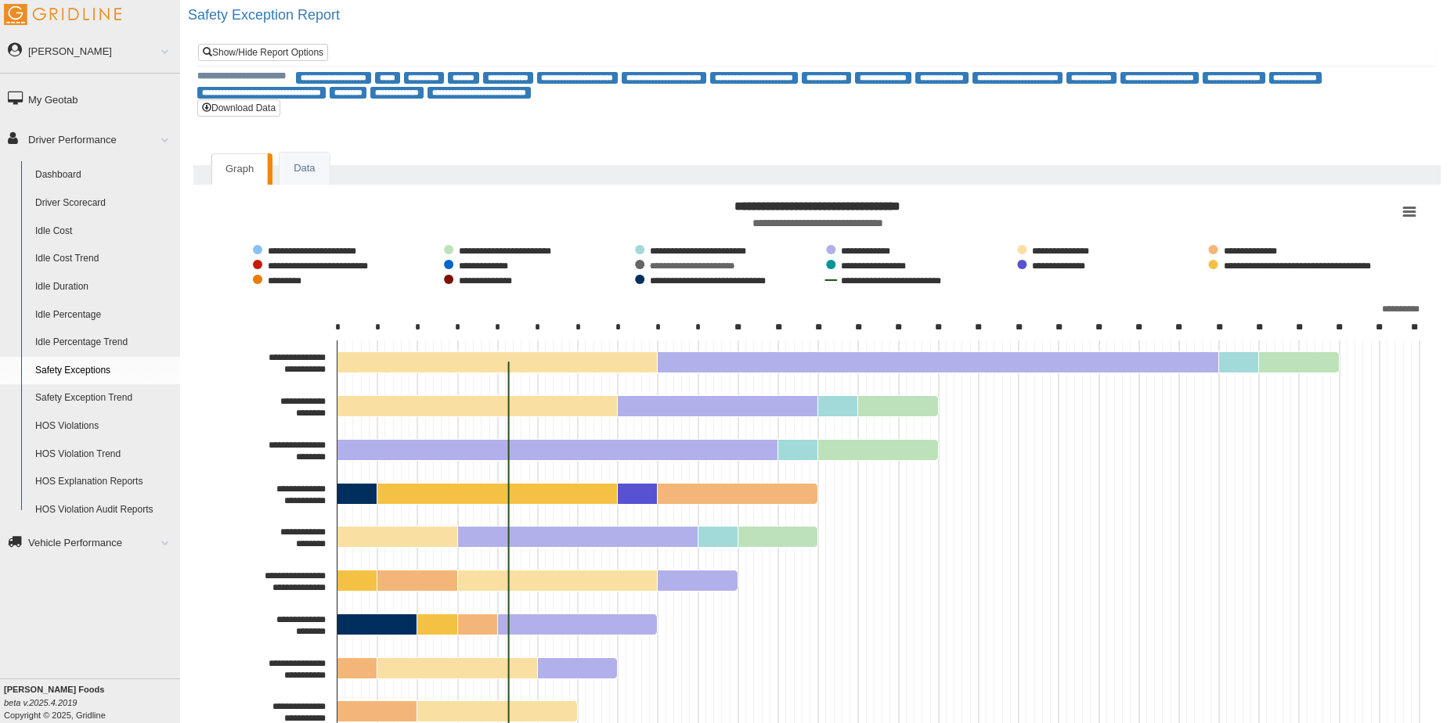
click at [664, 263] on button "Show Distracted Driving (C)" at bounding box center [687, 265] width 105 height 11
click at [319, 175] on link "Data" at bounding box center [303, 169] width 49 height 32
